Goal: Communication & Community: Connect with others

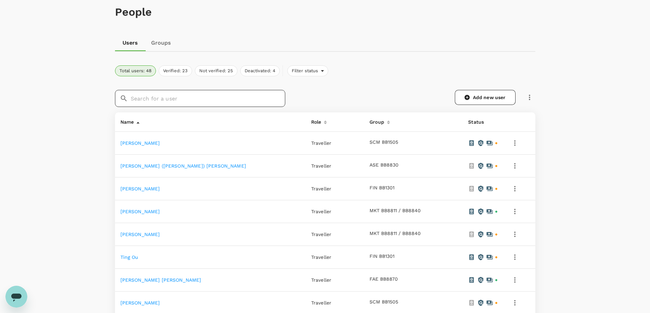
click at [160, 100] on input "text" at bounding box center [208, 98] width 155 height 17
type input "[PERSON_NAME]"
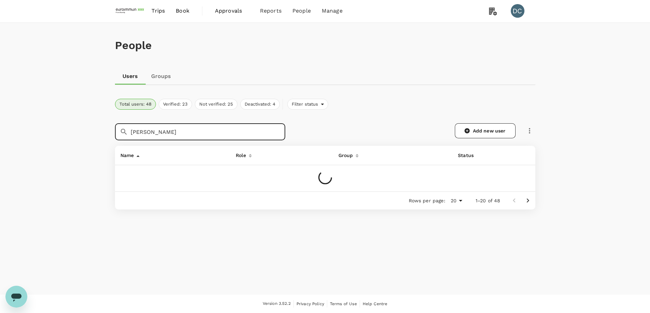
scroll to position [1, 0]
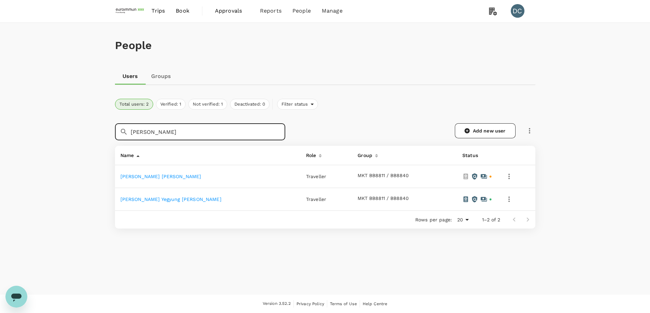
click at [154, 176] on link "[PERSON_NAME] [PERSON_NAME]" at bounding box center [160, 176] width 81 height 5
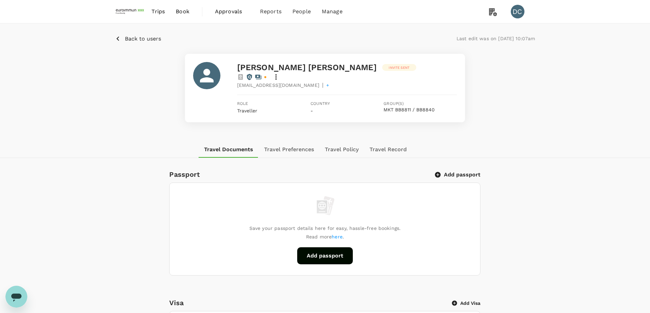
click at [280, 73] on icon at bounding box center [276, 77] width 8 height 8
click at [577, 133] on div "Back to users Last edit was on [DATE] 11:31am [PERSON_NAME] [PERSON_NAME] Invit…" at bounding box center [325, 83] width 650 height 118
click at [117, 39] on icon "button" at bounding box center [117, 38] width 3 height 4
